Goal: Information Seeking & Learning: Check status

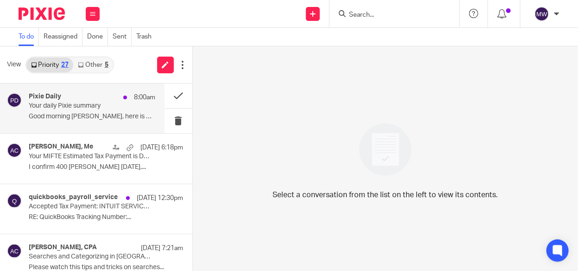
click at [85, 103] on p "Your daily Pixie summary" at bounding box center [79, 106] width 101 height 8
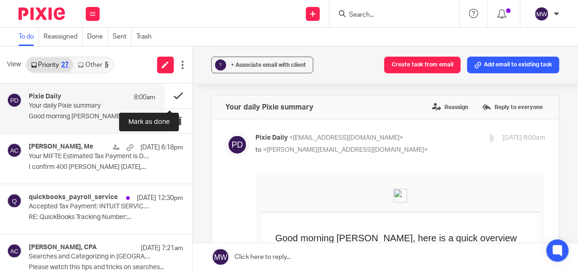
click at [169, 94] on button at bounding box center [179, 95] width 28 height 25
